Goal: Check status: Check status

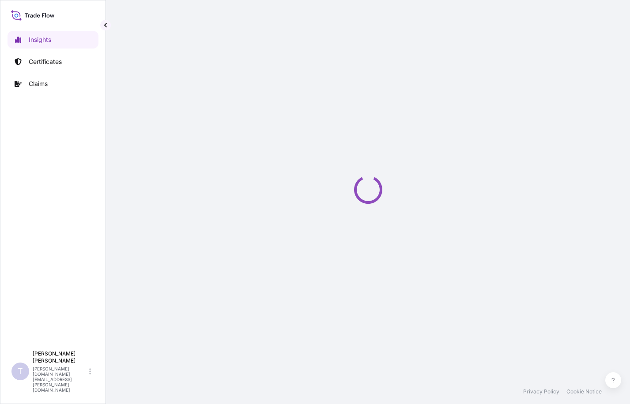
select select "2025"
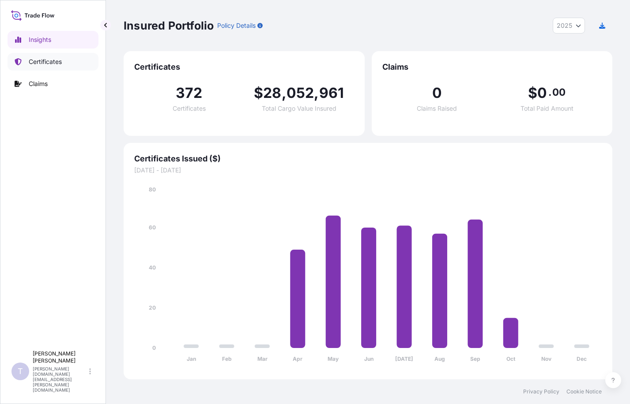
click at [56, 63] on p "Certificates" at bounding box center [45, 61] width 33 height 9
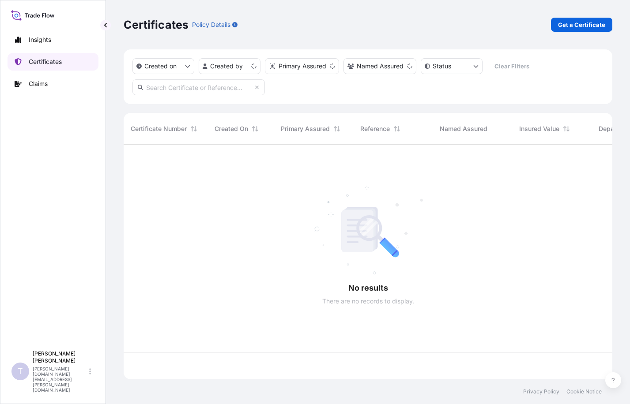
scroll to position [233, 482]
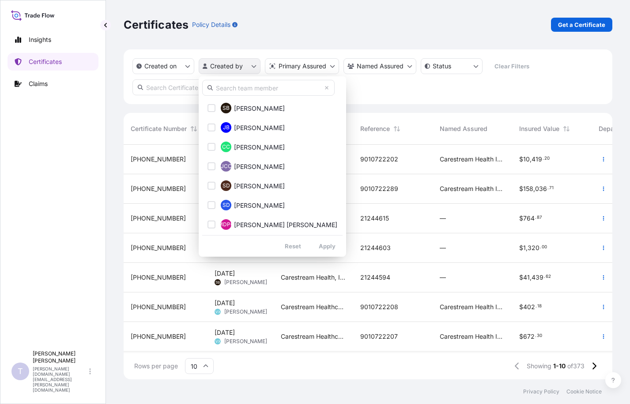
click at [251, 68] on html "Insights Certificates Claims T [PERSON_NAME] [PERSON_NAME][DOMAIN_NAME][EMAIL_A…" at bounding box center [315, 202] width 630 height 404
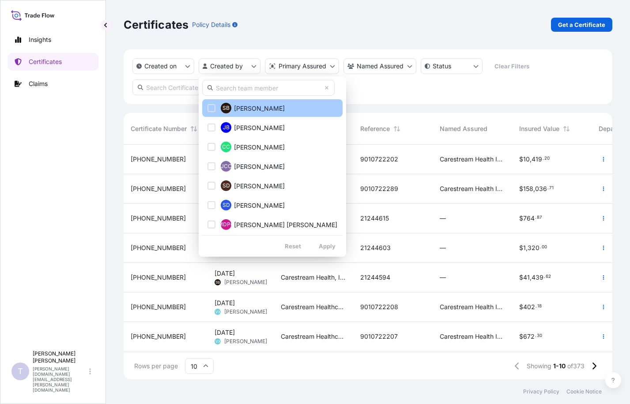
click at [209, 107] on div "Select Option" at bounding box center [211, 108] width 8 height 8
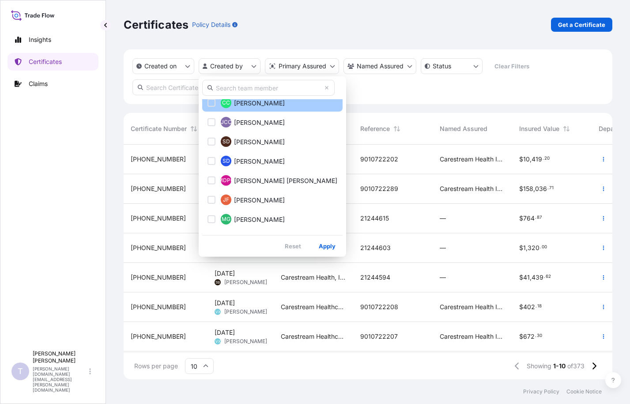
scroll to position [88, 0]
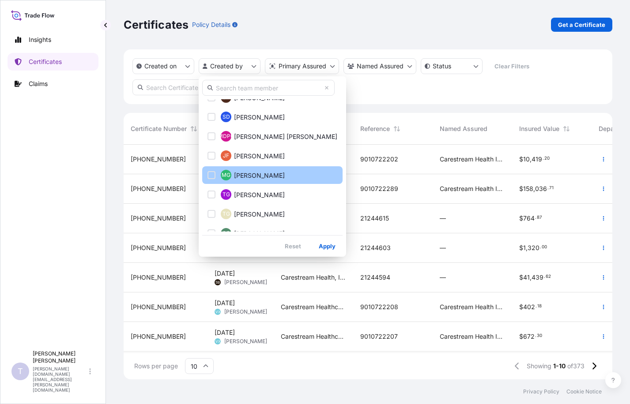
click at [208, 172] on div "Select Option" at bounding box center [211, 175] width 8 height 8
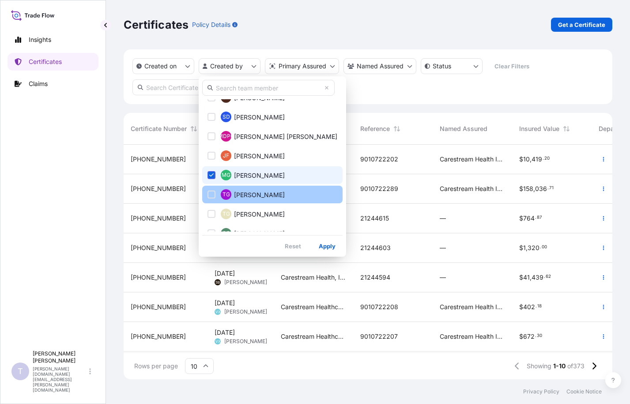
click at [211, 191] on div "Select Option" at bounding box center [211, 195] width 8 height 8
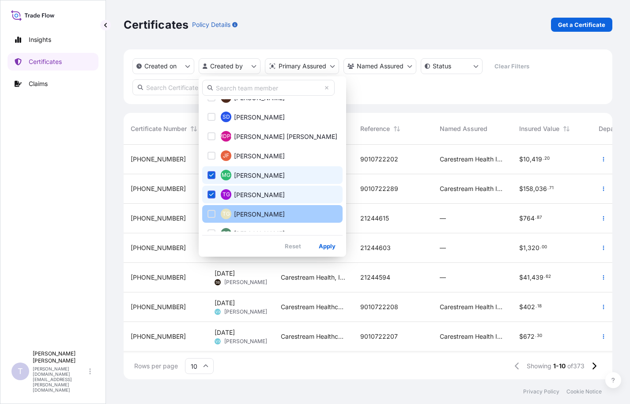
click at [210, 216] on div "Select Option" at bounding box center [211, 214] width 8 height 8
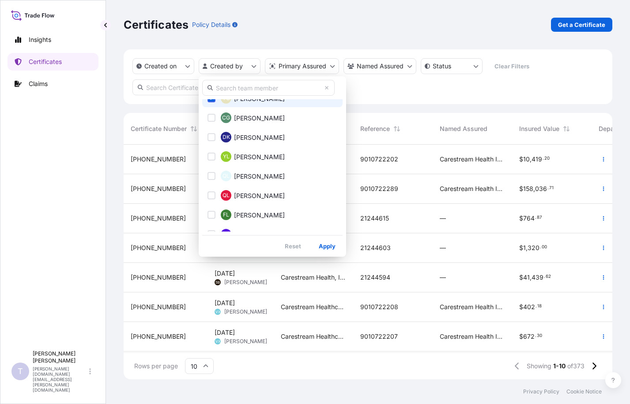
scroll to position [189, 0]
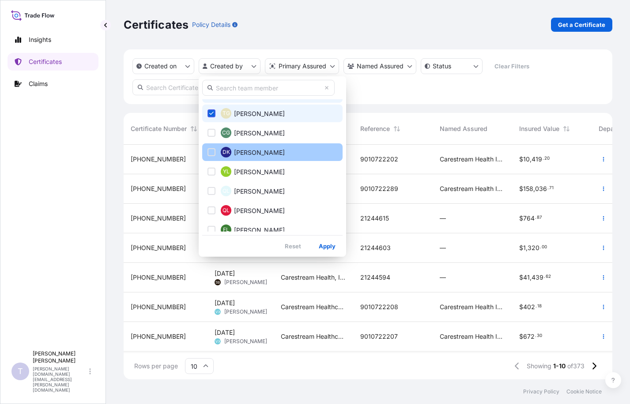
click at [212, 154] on div "Select Option" at bounding box center [211, 152] width 8 height 8
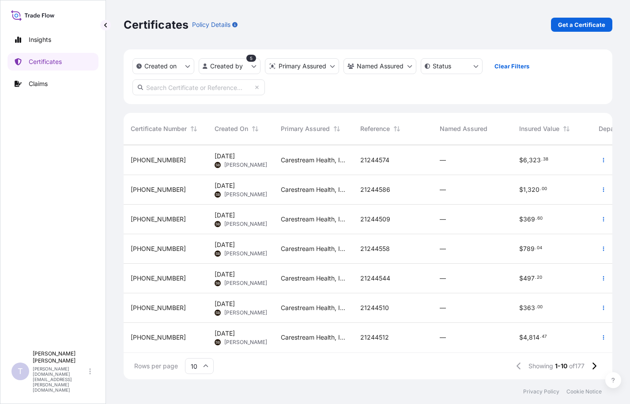
scroll to position [94, 0]
click at [199, 366] on input "10" at bounding box center [199, 366] width 29 height 16
click at [194, 340] on div "50" at bounding box center [199, 342] width 22 height 17
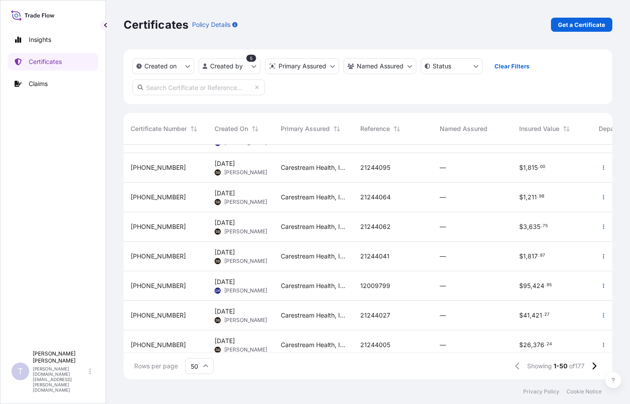
scroll to position [1277, 0]
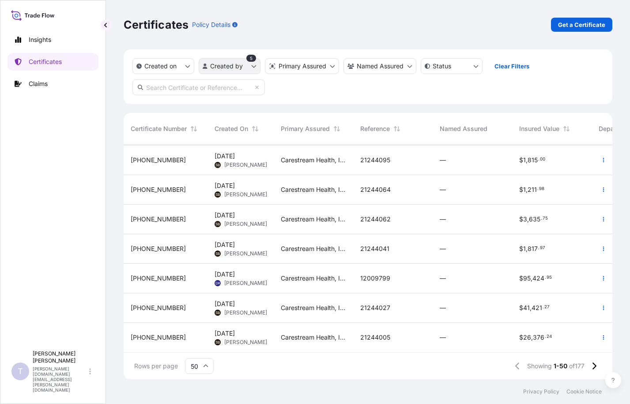
click at [255, 68] on html "Insights Certificates Claims T [PERSON_NAME] [PERSON_NAME][DOMAIN_NAME][EMAIL_A…" at bounding box center [315, 202] width 630 height 404
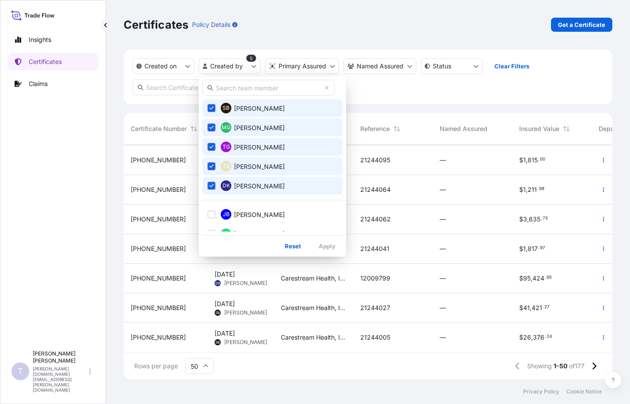
click at [212, 187] on icon "Select Option" at bounding box center [211, 185] width 5 height 5
click at [210, 108] on icon "Select Option" at bounding box center [211, 107] width 5 height 5
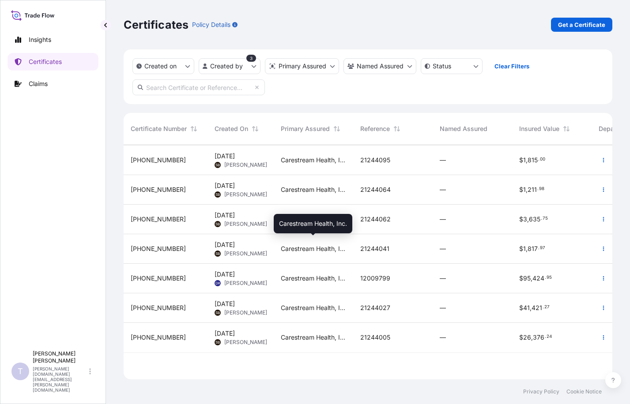
scroll to position [0, 0]
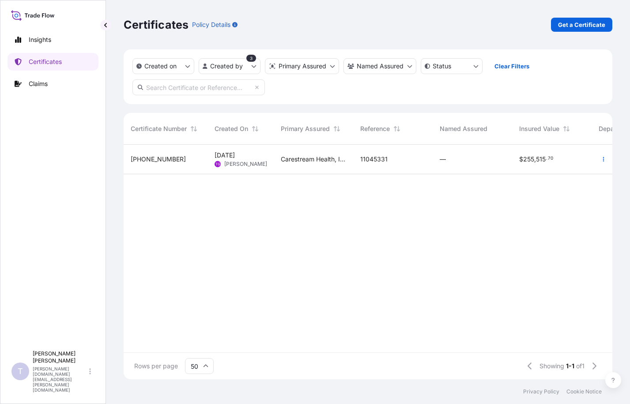
click at [240, 163] on span "[PERSON_NAME]" at bounding box center [245, 164] width 43 height 7
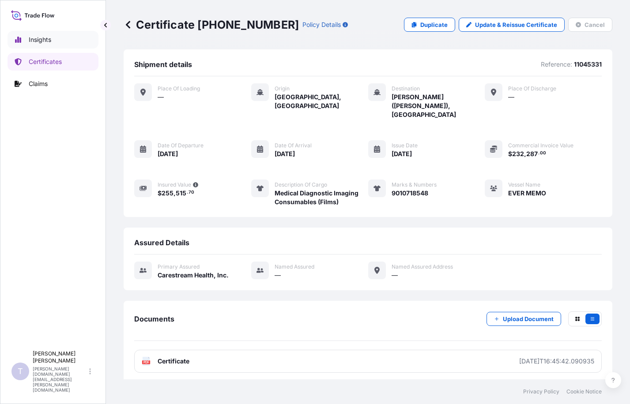
click at [34, 41] on p "Insights" at bounding box center [40, 39] width 23 height 9
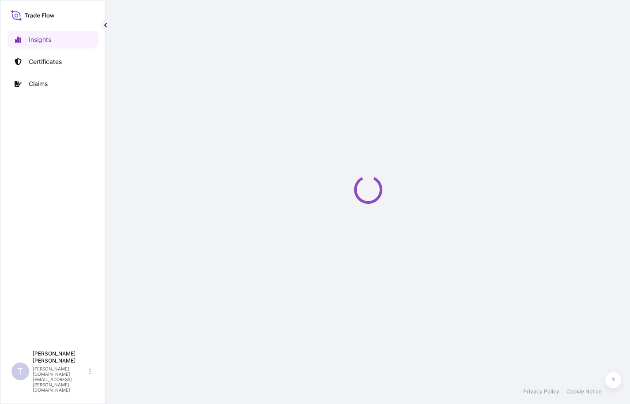
select select "2025"
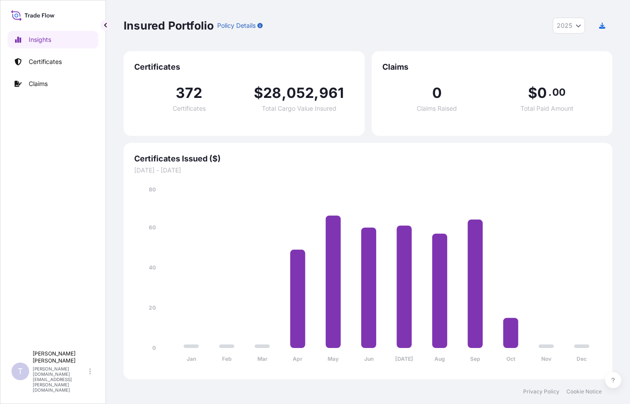
click at [577, 27] on icon "Year Selector" at bounding box center [577, 25] width 5 height 5
click at [341, 18] on div "Insured Portfolio Policy Details 2025 2025 2024 2023 2022" at bounding box center [368, 26] width 488 height 16
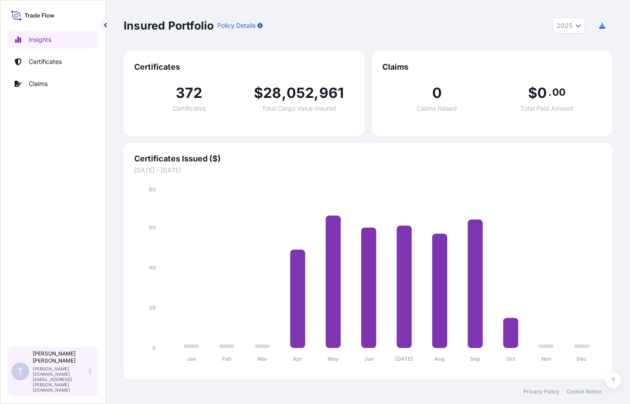
click at [34, 364] on p "[PERSON_NAME]" at bounding box center [60, 357] width 55 height 14
